Goal: Task Accomplishment & Management: Complete application form

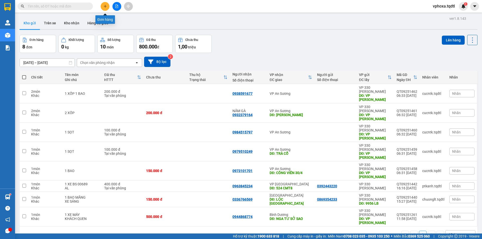
click at [103, 5] on icon "plus" at bounding box center [105, 7] width 4 height 4
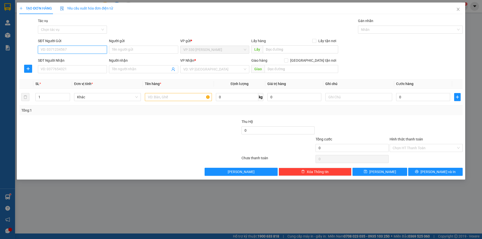
click at [57, 50] on input "SĐT Người Gửi" at bounding box center [72, 50] width 69 height 8
type input "0369203723"
click at [88, 68] on input "SĐT Người Nhận" at bounding box center [72, 69] width 69 height 8
type input "0383273464"
click at [282, 48] on input "text" at bounding box center [300, 49] width 75 height 8
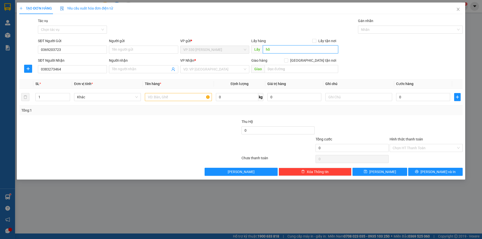
type input "h"
type input "HỒ XÁ"
click at [206, 70] on input "search" at bounding box center [212, 69] width 59 height 8
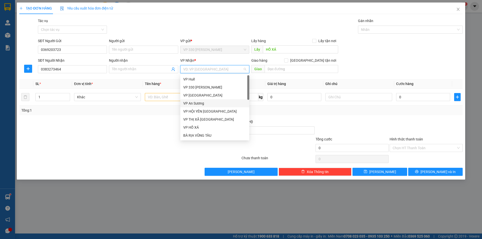
click at [205, 102] on div "VP An Sương" at bounding box center [214, 104] width 63 height 6
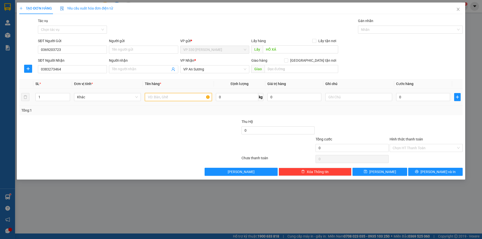
click at [181, 95] on input "text" at bounding box center [178, 97] width 67 height 8
type input "1 XỐP"
click at [407, 99] on input "0" at bounding box center [423, 97] width 54 height 8
type input "1"
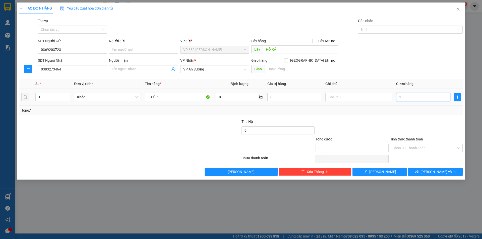
type input "1"
type input "10"
type input "100"
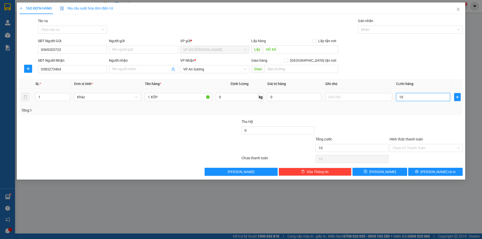
type input "100"
type input "1.000"
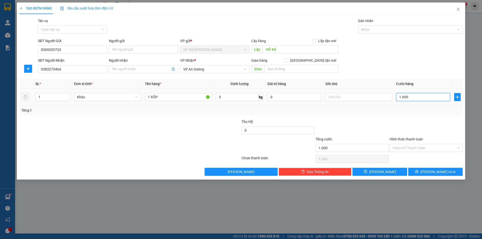
type input "10.000"
type input "100.000"
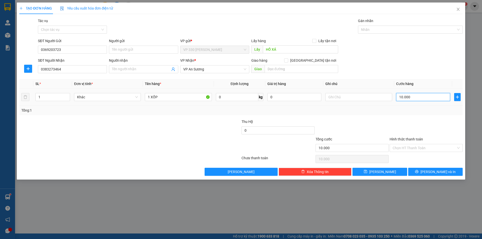
type input "100.000"
click at [403, 146] on input "Hình thức thanh toán" at bounding box center [423, 148] width 63 height 8
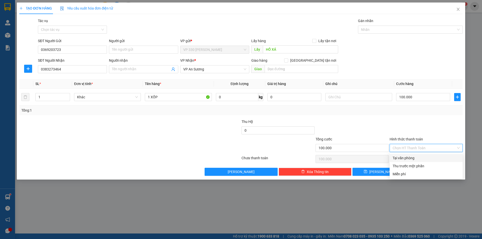
click at [407, 158] on div "Tại văn phòng" at bounding box center [425, 158] width 67 height 6
type input "0"
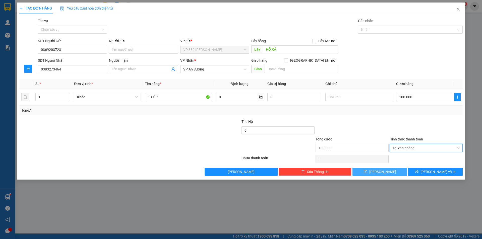
click at [381, 173] on span "[PERSON_NAME]" at bounding box center [382, 172] width 27 height 6
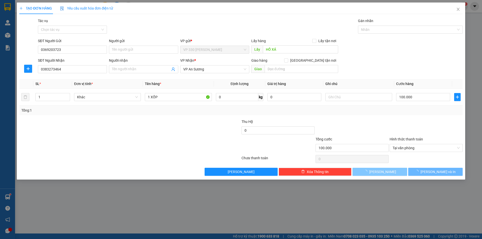
type input "0"
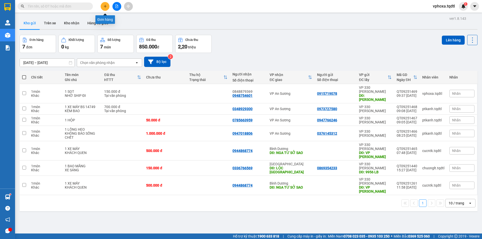
click at [104, 6] on icon "plus" at bounding box center [105, 7] width 4 height 4
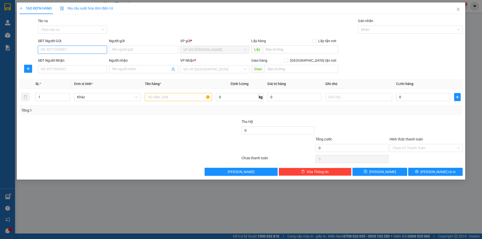
click at [75, 48] on input "SĐT Người Gửi" at bounding box center [72, 50] width 69 height 8
type input "0912214629"
click at [74, 60] on div "0912214629" at bounding box center [72, 60] width 63 height 6
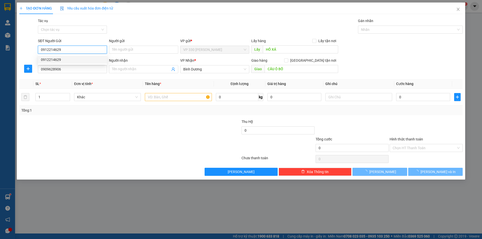
type input "HỒ XÁ"
type input "0909628906"
type input "CẦU Ô BỐ"
type input "360.000"
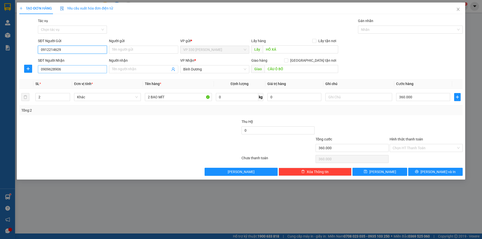
type input "0912214629"
drag, startPoint x: 71, startPoint y: 68, endPoint x: 11, endPoint y: 70, distance: 61.0
click at [9, 70] on div "TẠO ĐƠN HÀNG Yêu cầu xuất hóa đơn điện tử Transit Pickup Surcharge Ids Transit …" at bounding box center [241, 119] width 482 height 239
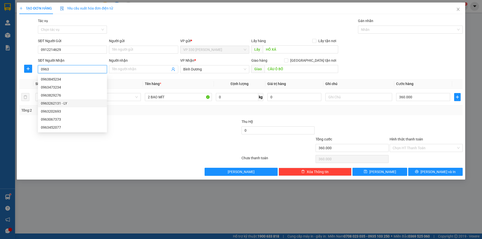
click at [56, 103] on div "0963262131 - LY" at bounding box center [72, 104] width 63 height 6
type input "0963262131"
type input "LY"
type input "CẦU ÔNG BỐ"
type input "180.000"
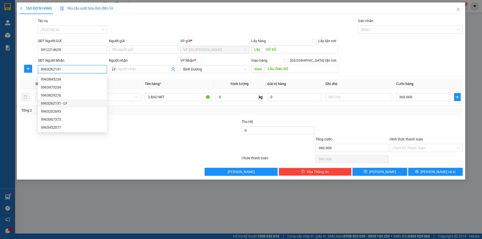
type input "180.000"
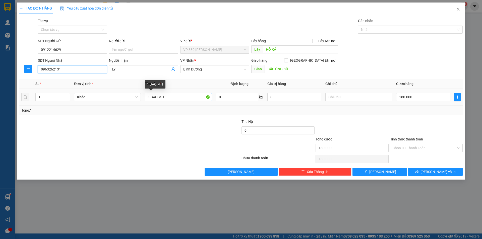
type input "0963262131"
click at [149, 97] on input "1 BAO MÍT" at bounding box center [178, 97] width 67 height 8
type input "2 BAO MÍT"
type input "2"
click at [67, 95] on icon "up" at bounding box center [67, 95] width 2 height 1
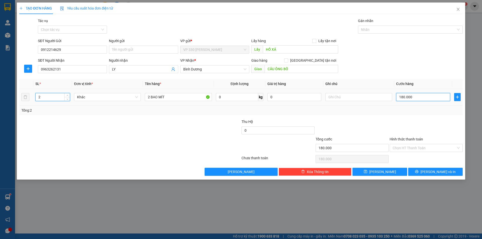
click at [413, 98] on input "180.000" at bounding box center [423, 97] width 54 height 8
type input "0"
type input "03"
type input "3"
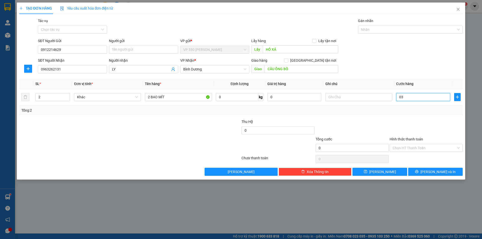
type input "3"
type input "036"
type input "36"
type input "360"
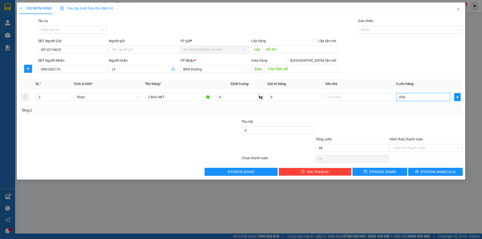
type input "360"
type input "03.600"
type input "3.600"
type input "36.000"
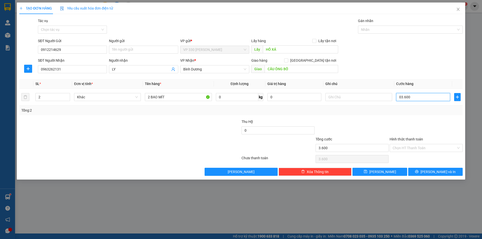
type input "36.000"
type input "036.000"
type input "360.000"
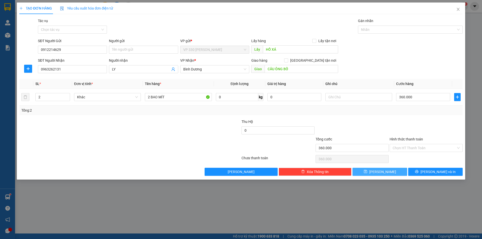
click at [387, 170] on button "[PERSON_NAME]" at bounding box center [379, 172] width 54 height 8
type input "0"
